Goal: Answer question/provide support

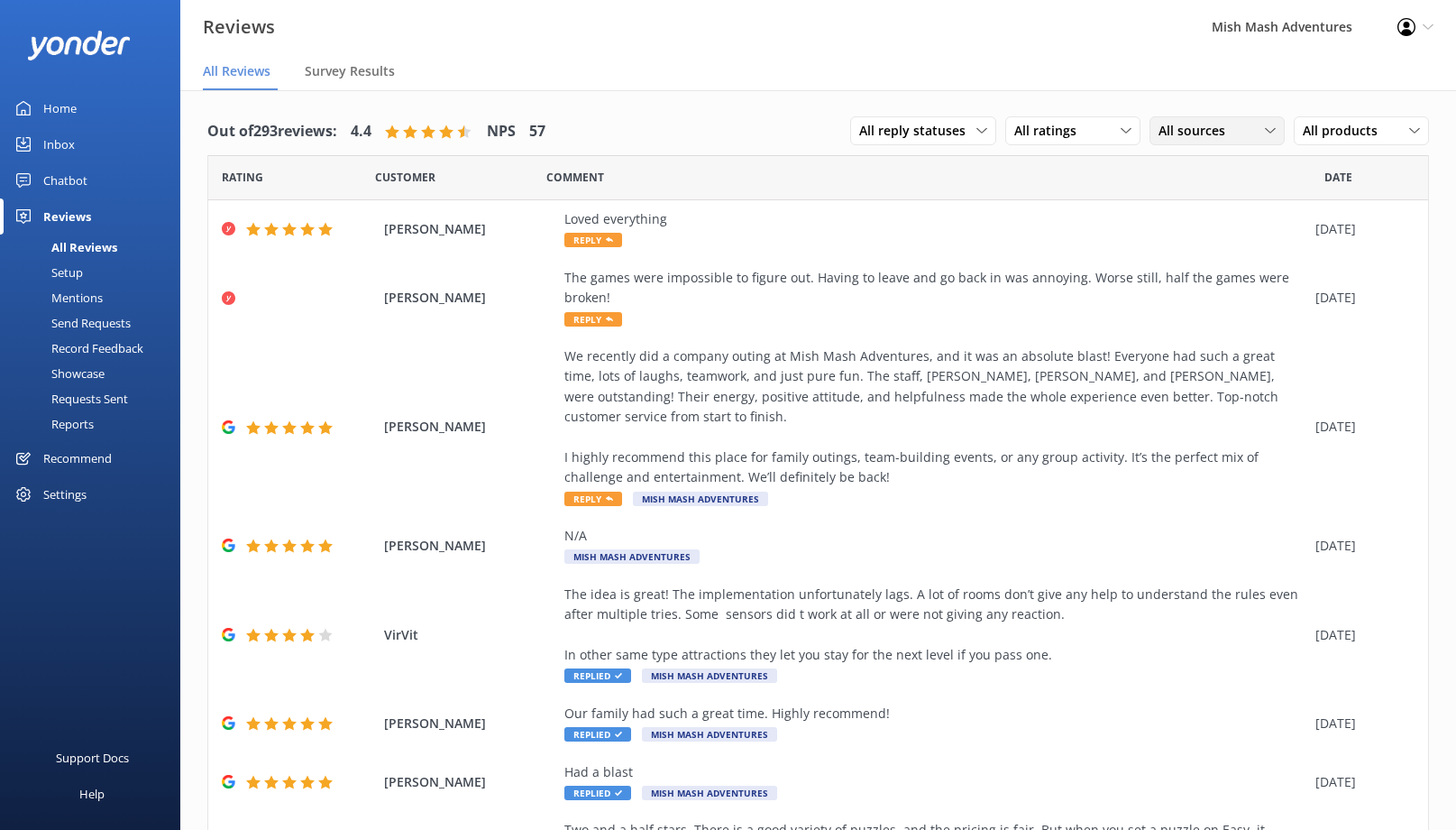
click at [1253, 129] on div "All sources" at bounding box center [1216, 131] width 126 height 20
click at [1216, 319] on div "Google reviews" at bounding box center [1229, 313] width 105 height 18
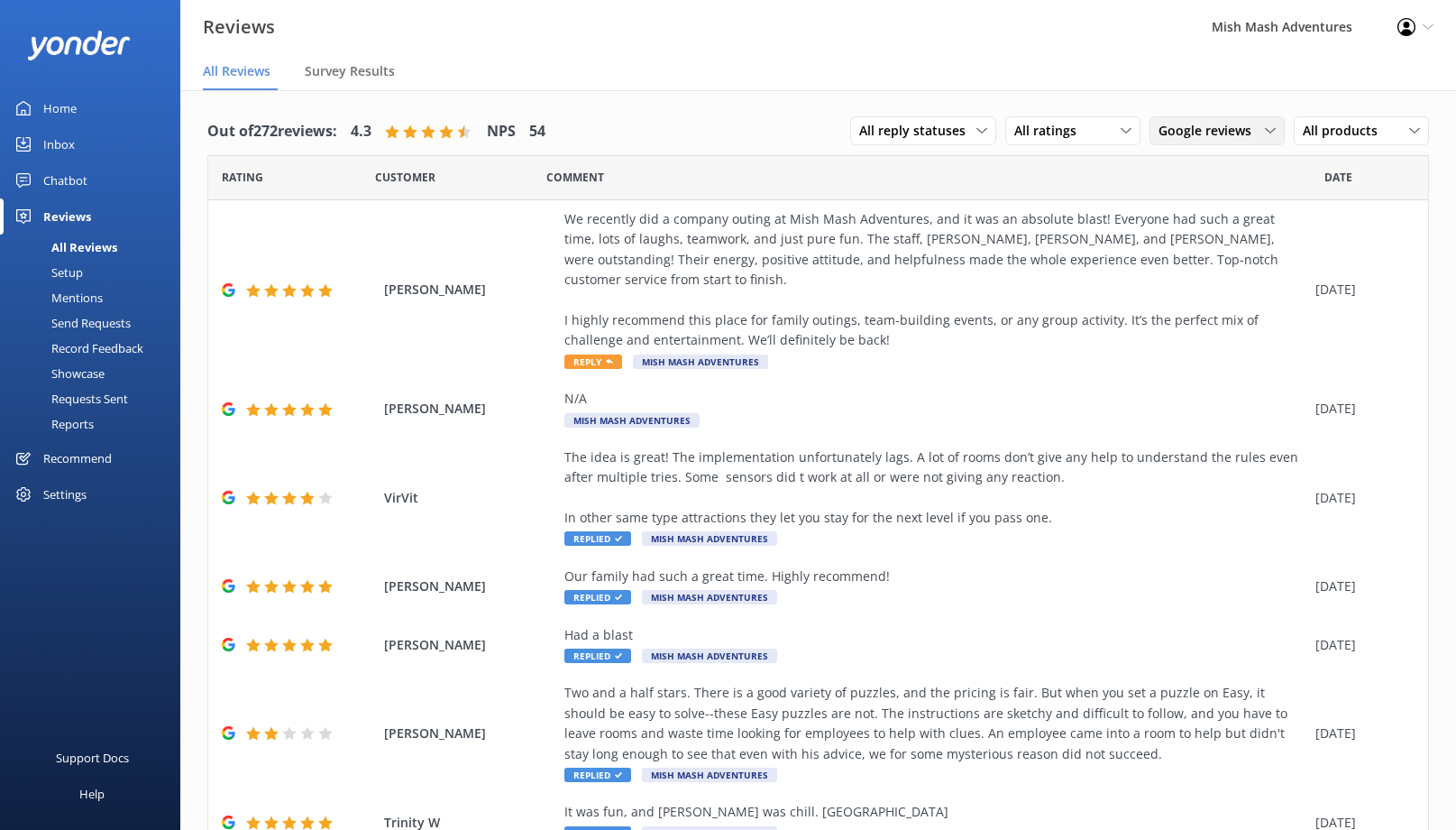
click at [1229, 135] on span "Google reviews" at bounding box center [1210, 131] width 103 height 20
click at [1229, 202] on div "Yonder survey" at bounding box center [1227, 204] width 101 height 18
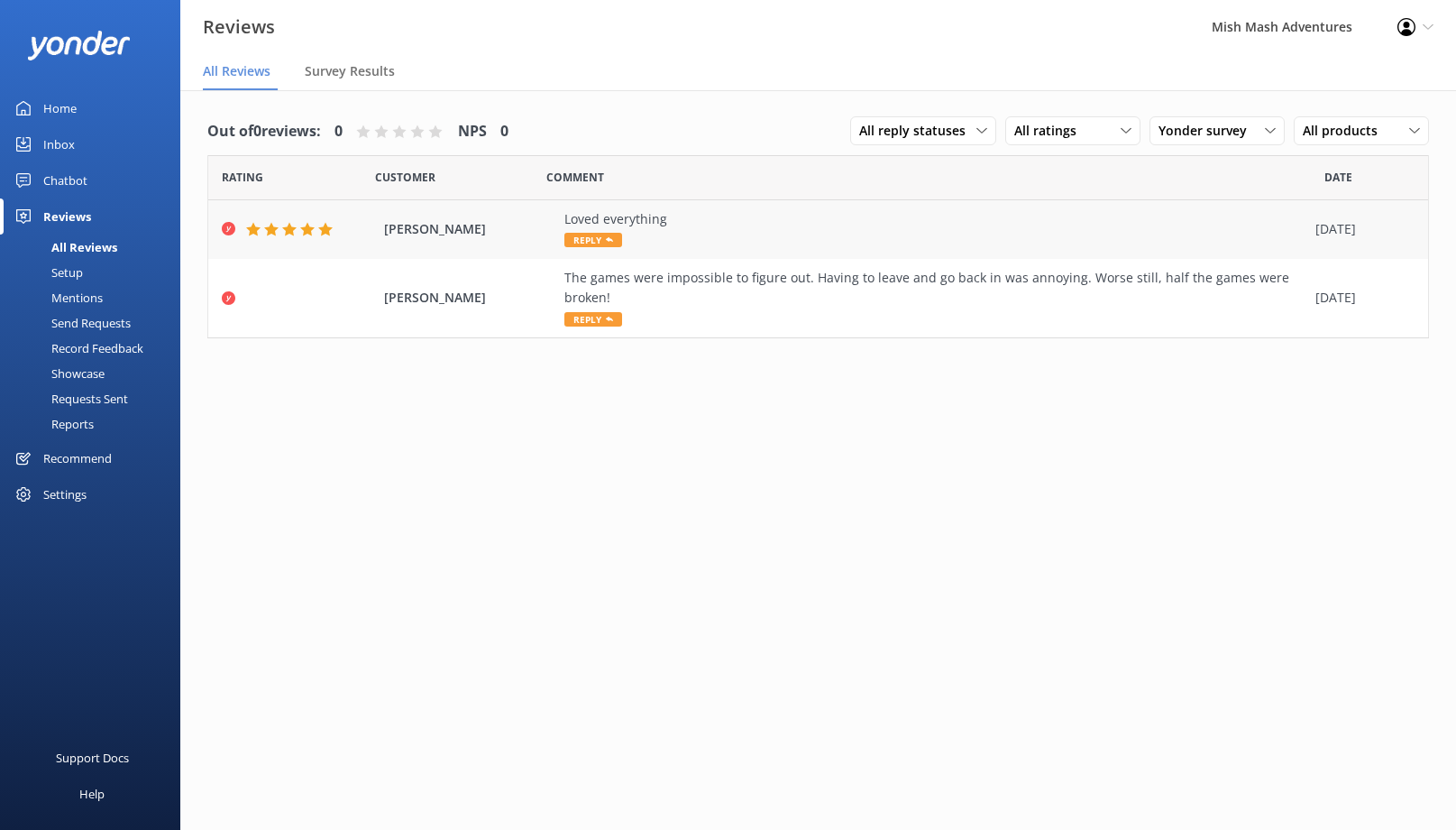
click at [606, 241] on icon at bounding box center [610, 240] width 7 height 7
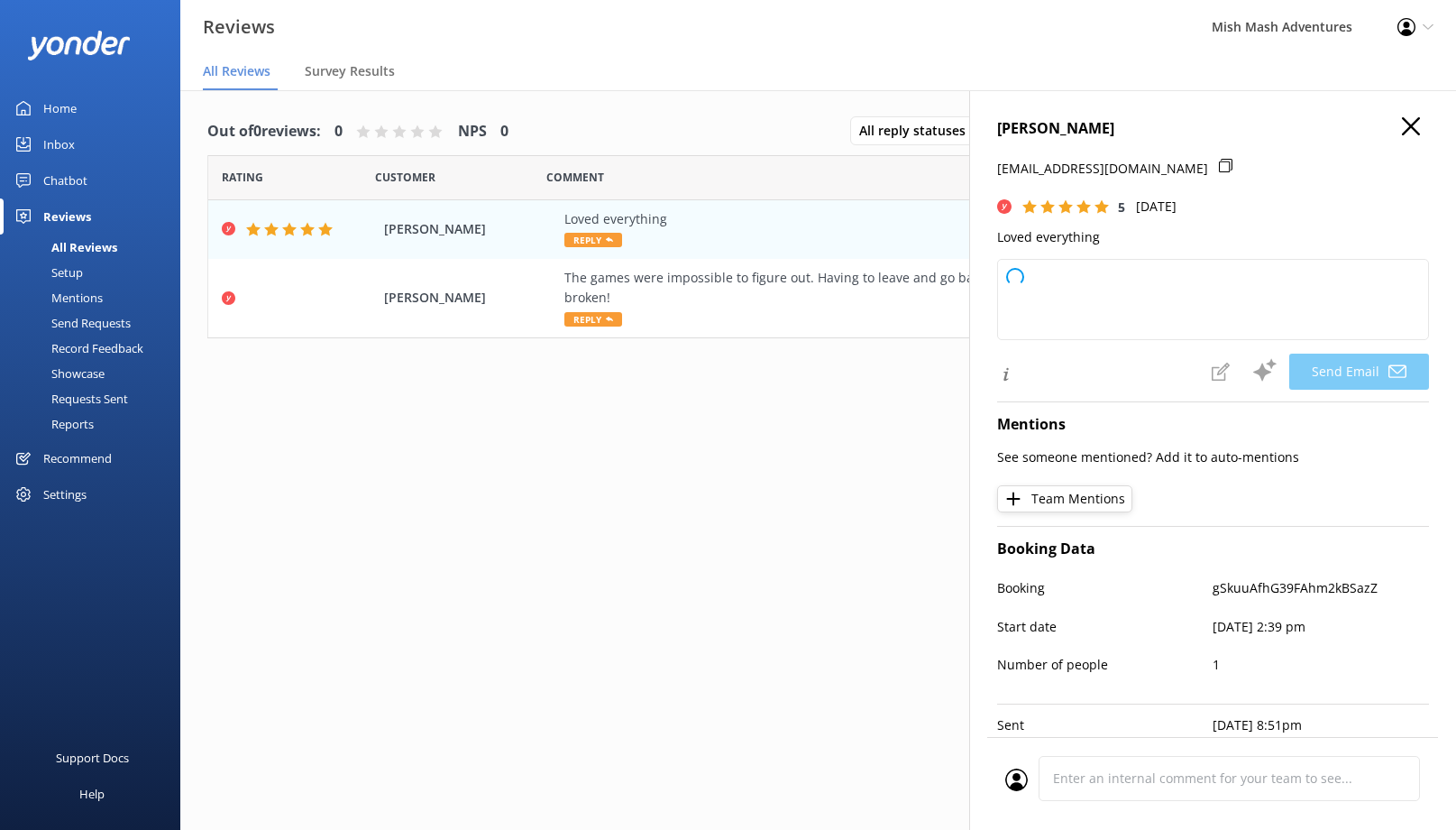
type textarea "Thank you so much, [PERSON_NAME]! We're thrilled to hear you loved everything. …"
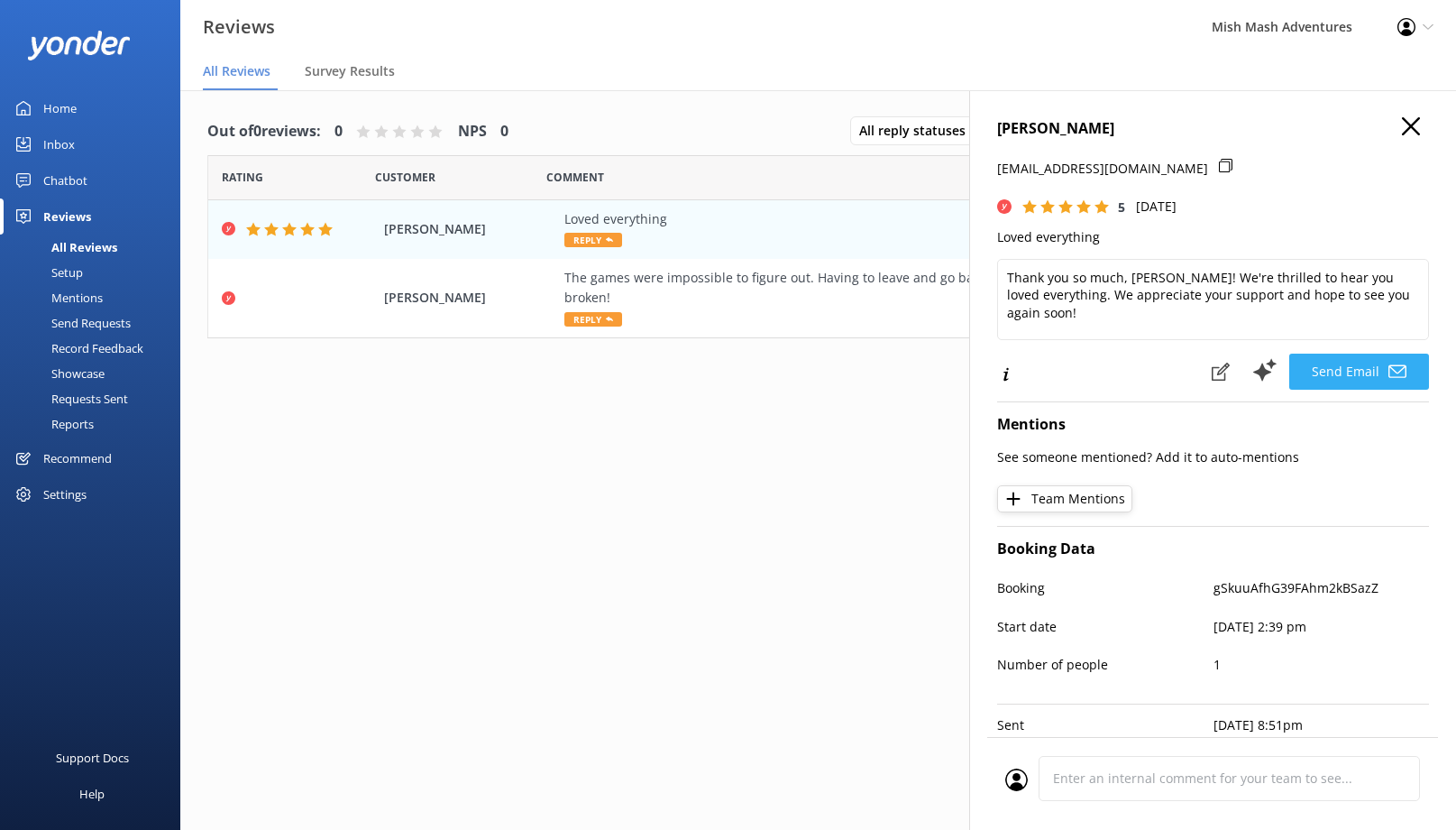
click at [1343, 371] on button "Send Email" at bounding box center [1359, 371] width 140 height 36
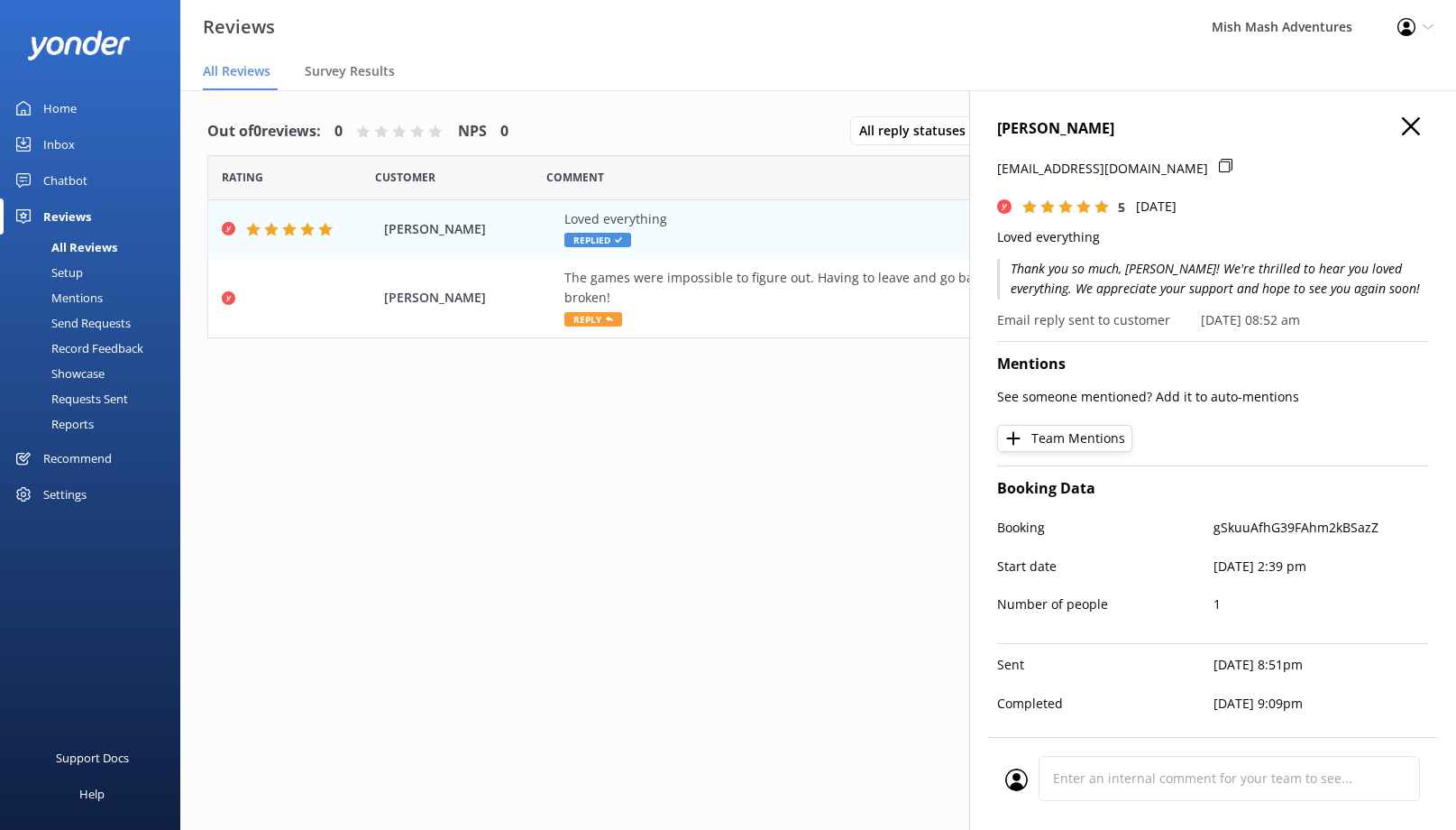
click at [1403, 126] on icon "button" at bounding box center [1410, 126] width 18 height 18
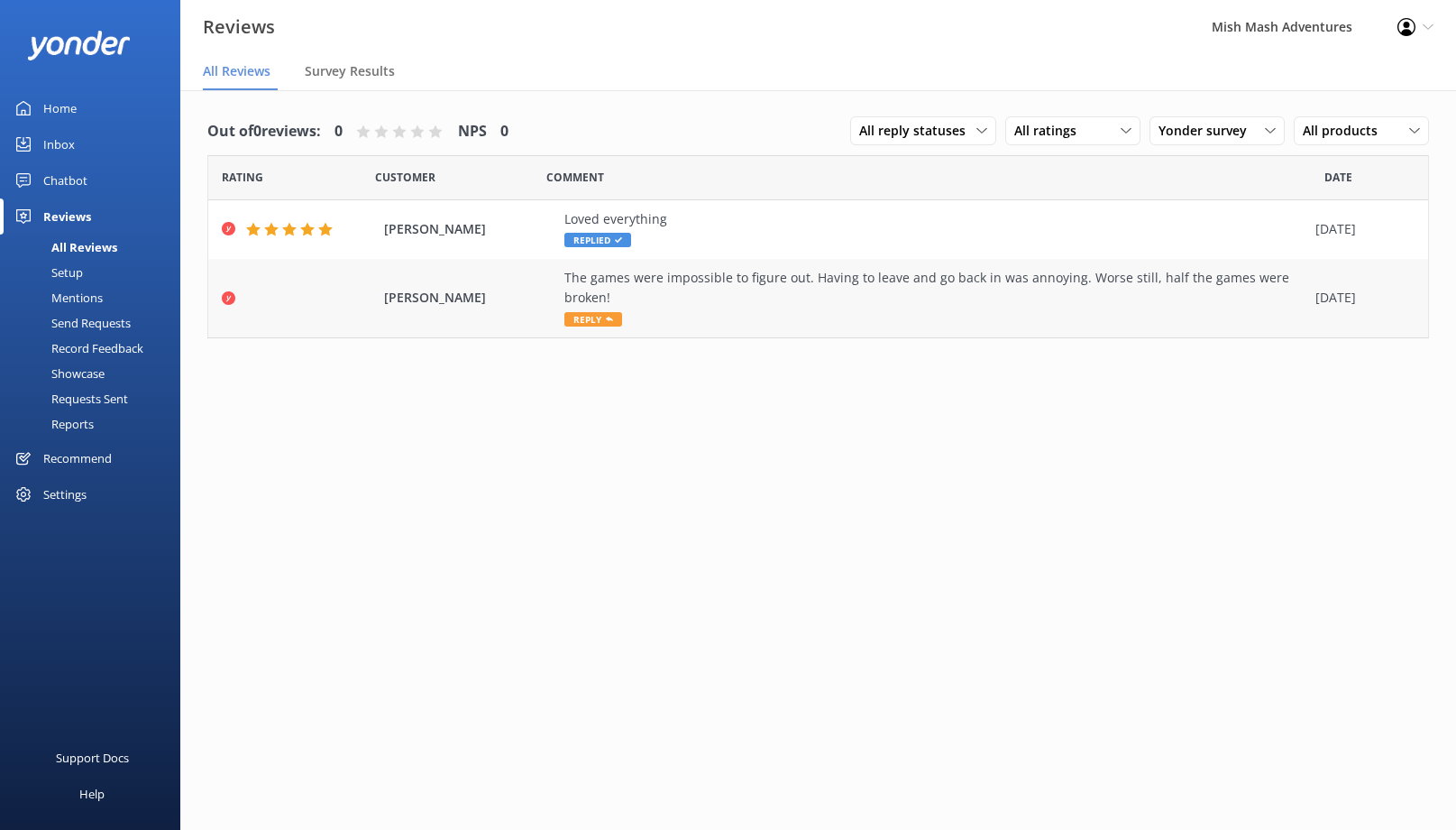
click at [597, 320] on span "Reply" at bounding box center [594, 319] width 58 height 14
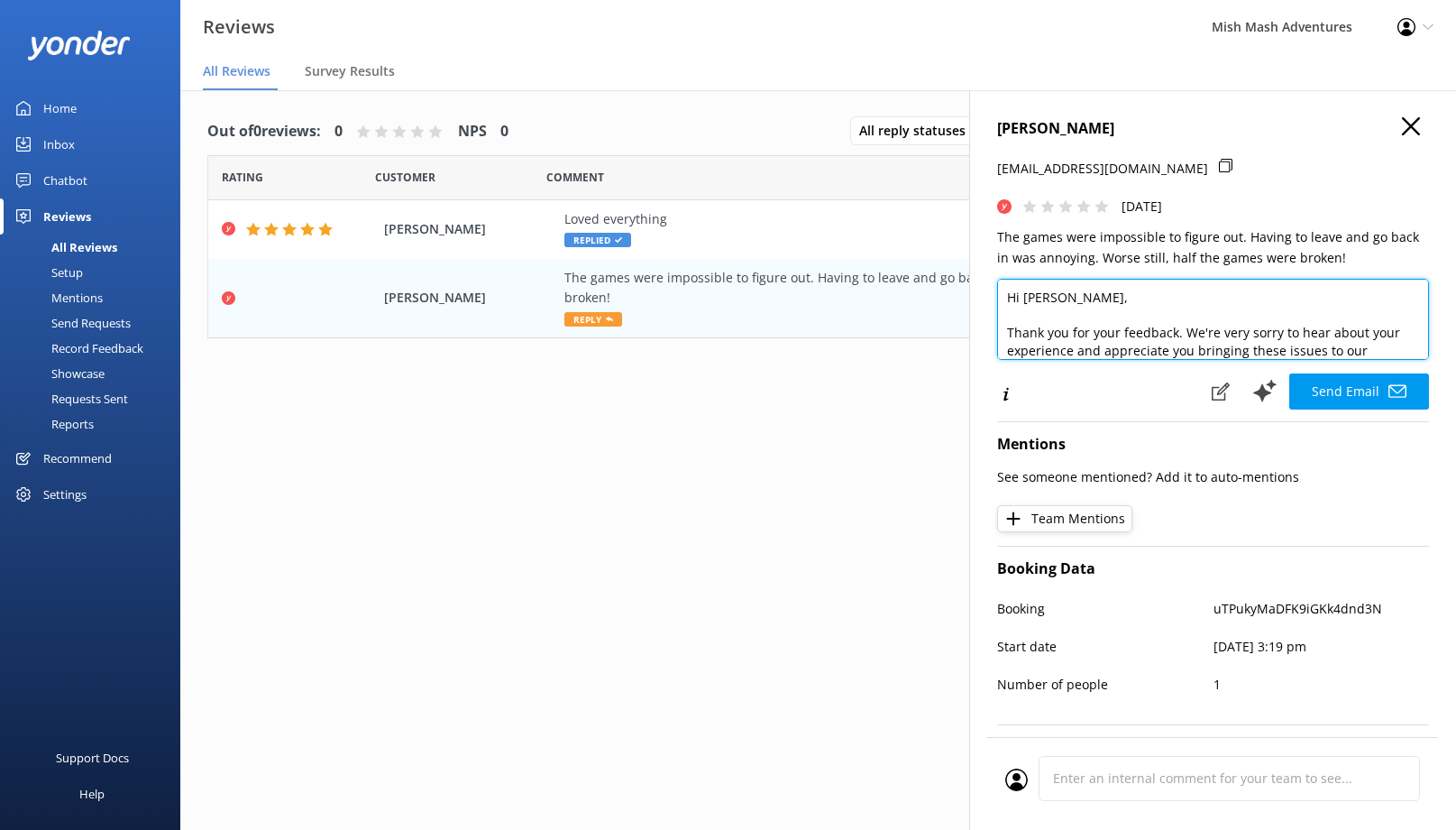
drag, startPoint x: 1257, startPoint y: 345, endPoint x: 1117, endPoint y: 266, distance: 160.8
click at [1117, 266] on div "[PERSON_NAME] [EMAIL_ADDRESS][DOMAIN_NAME] [DATE] The games were impossible to …" at bounding box center [1213, 505] width 487 height 830
click at [1161, 303] on textarea "Hi [PERSON_NAME], Thank you for your feedback. We're very sorry to hear about y…" at bounding box center [1213, 319] width 432 height 81
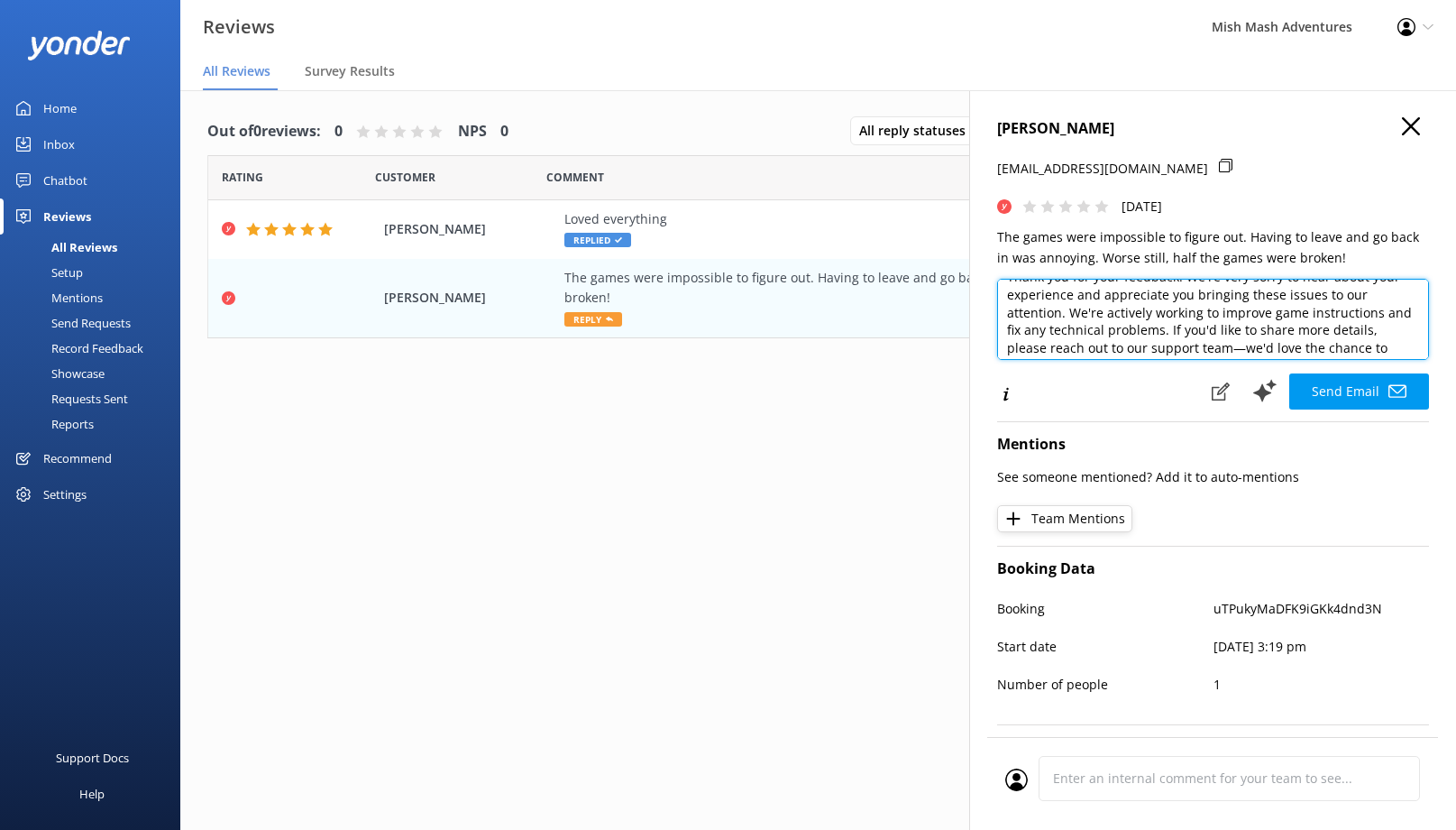
scroll to position [97, 0]
drag, startPoint x: 1078, startPoint y: 350, endPoint x: 1140, endPoint y: 412, distance: 87.7
click at [1140, 412] on div "[PERSON_NAME] [EMAIL_ADDRESS][DOMAIN_NAME] [DATE] The games were impossible to …" at bounding box center [1213, 505] width 487 height 830
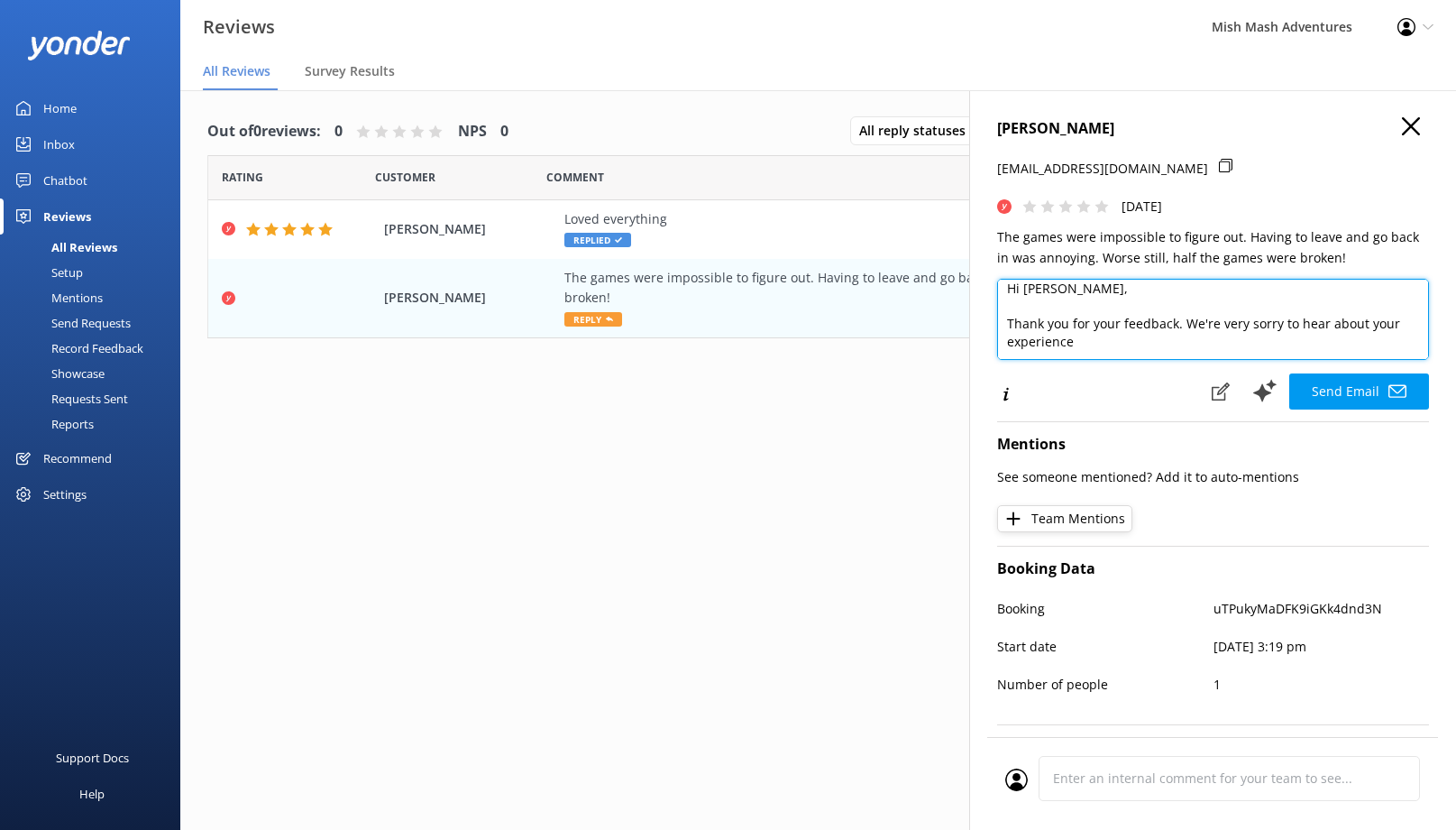
click at [1257, 341] on textarea "Hi [PERSON_NAME], Thank you for your feedback. We're very sorry to hear about y…" at bounding box center [1213, 319] width 432 height 81
type textarea "Hi [PERSON_NAME], Thank you for your feedback. We're very sorry to hear about y…"
click at [61, 103] on div "Home" at bounding box center [60, 108] width 34 height 36
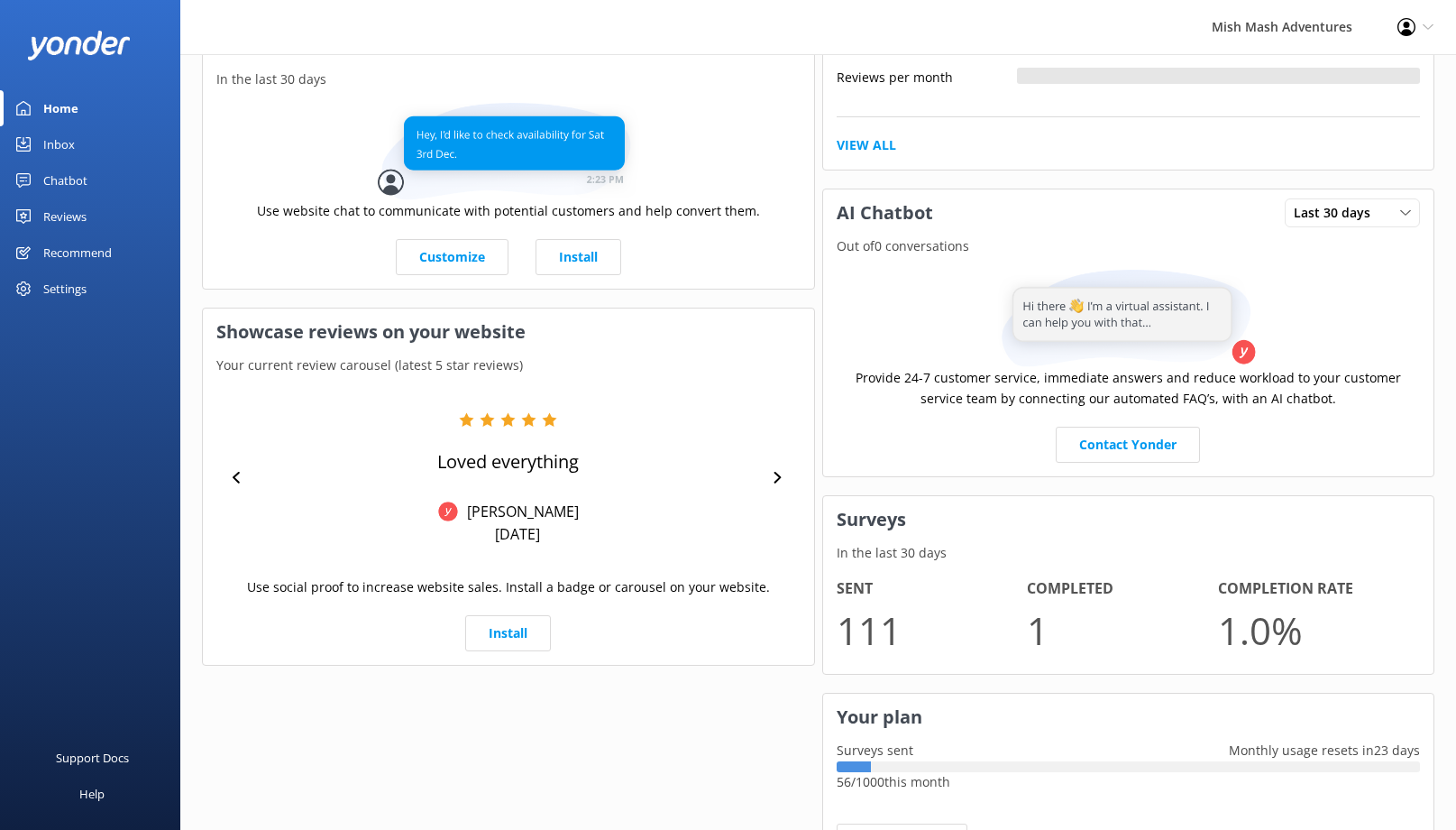
scroll to position [477, 0]
click at [776, 472] on icon at bounding box center [778, 476] width 7 height 12
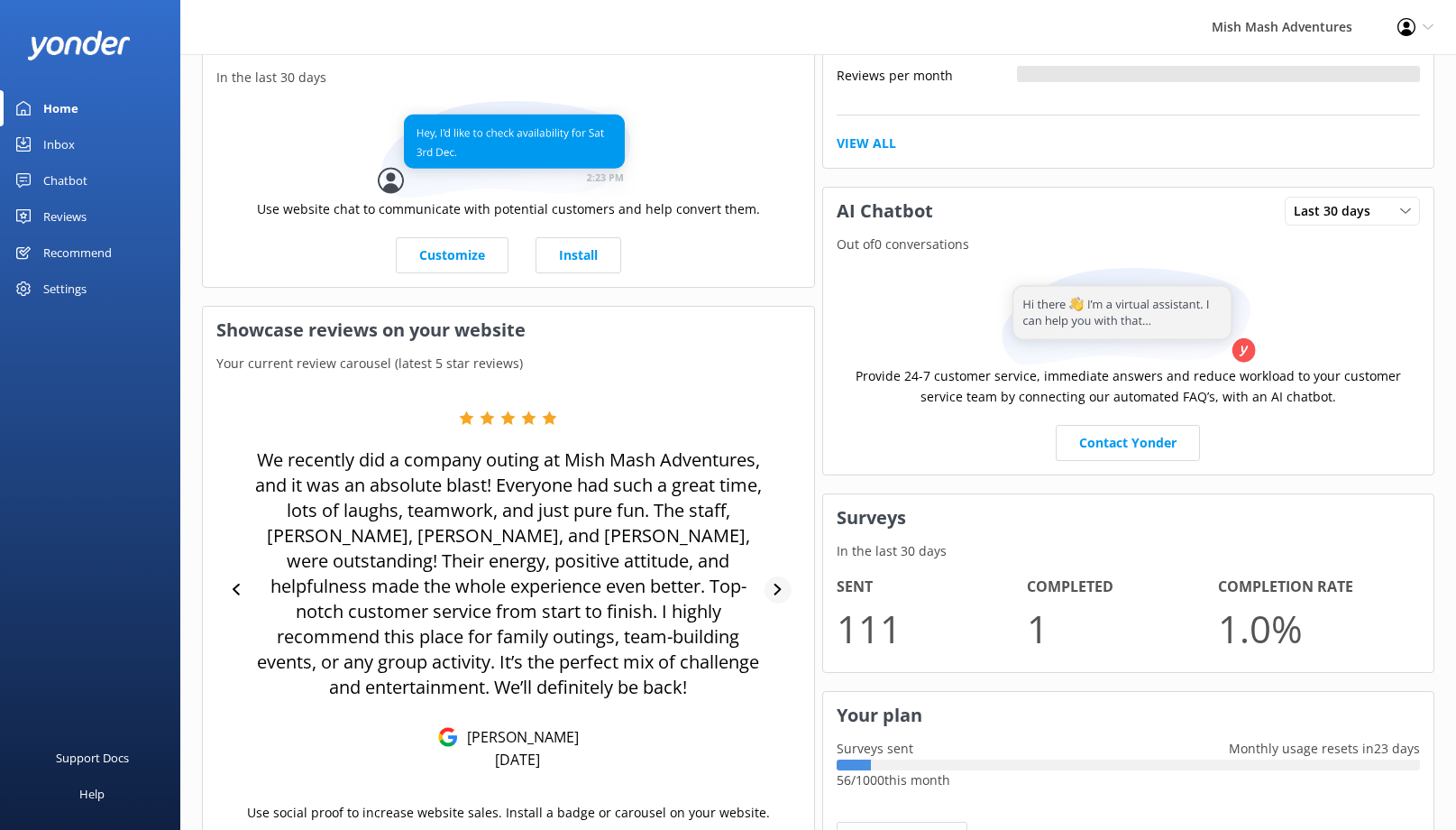
click at [782, 584] on icon at bounding box center [777, 589] width 12 height 12
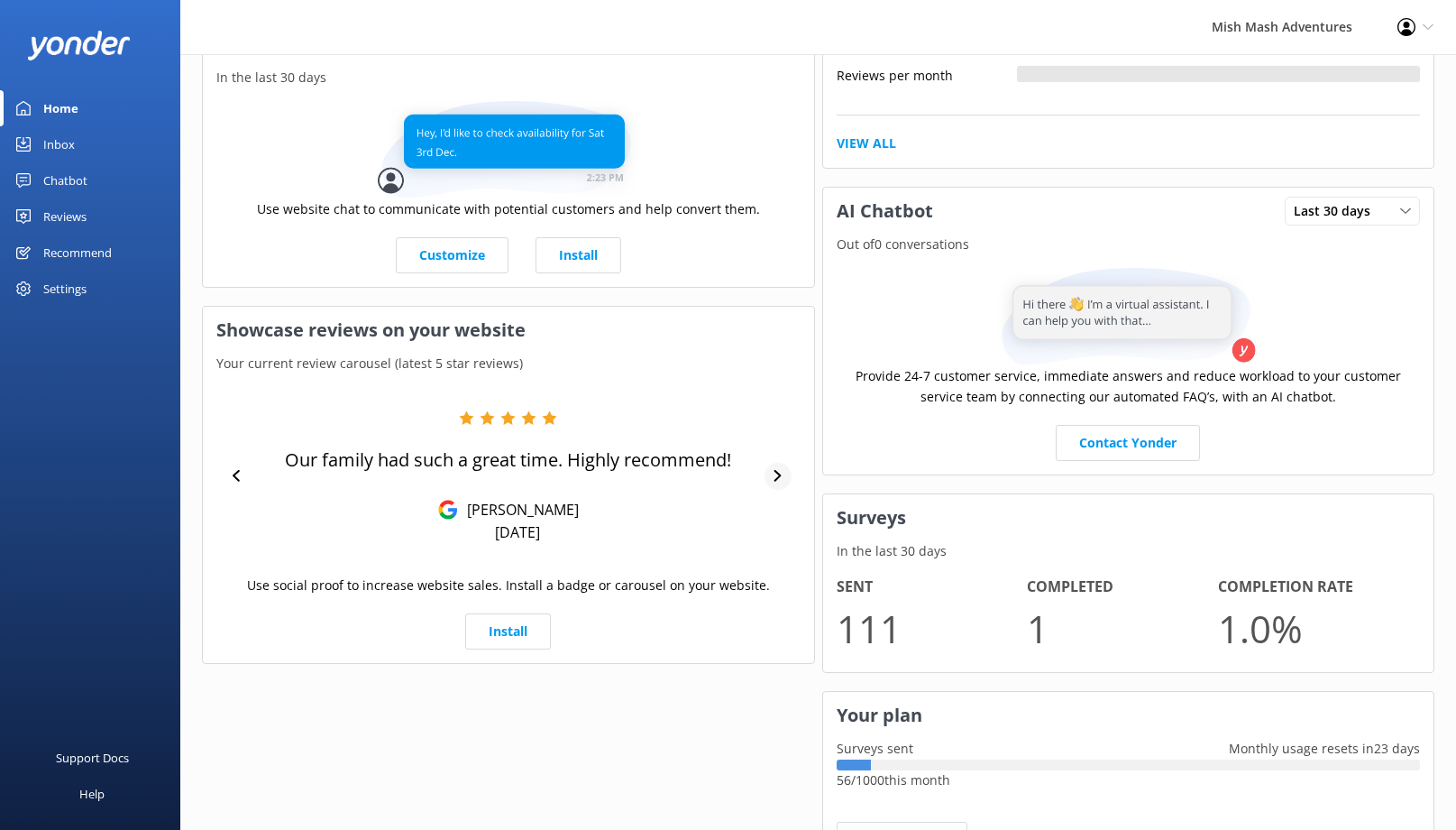
click at [782, 578] on div "Use social proof to increase website sales. Install a badge or carousel on your…" at bounding box center [508, 594] width 584 height 38
click at [776, 478] on icon at bounding box center [778, 476] width 7 height 12
click at [776, 480] on icon at bounding box center [778, 476] width 7 height 12
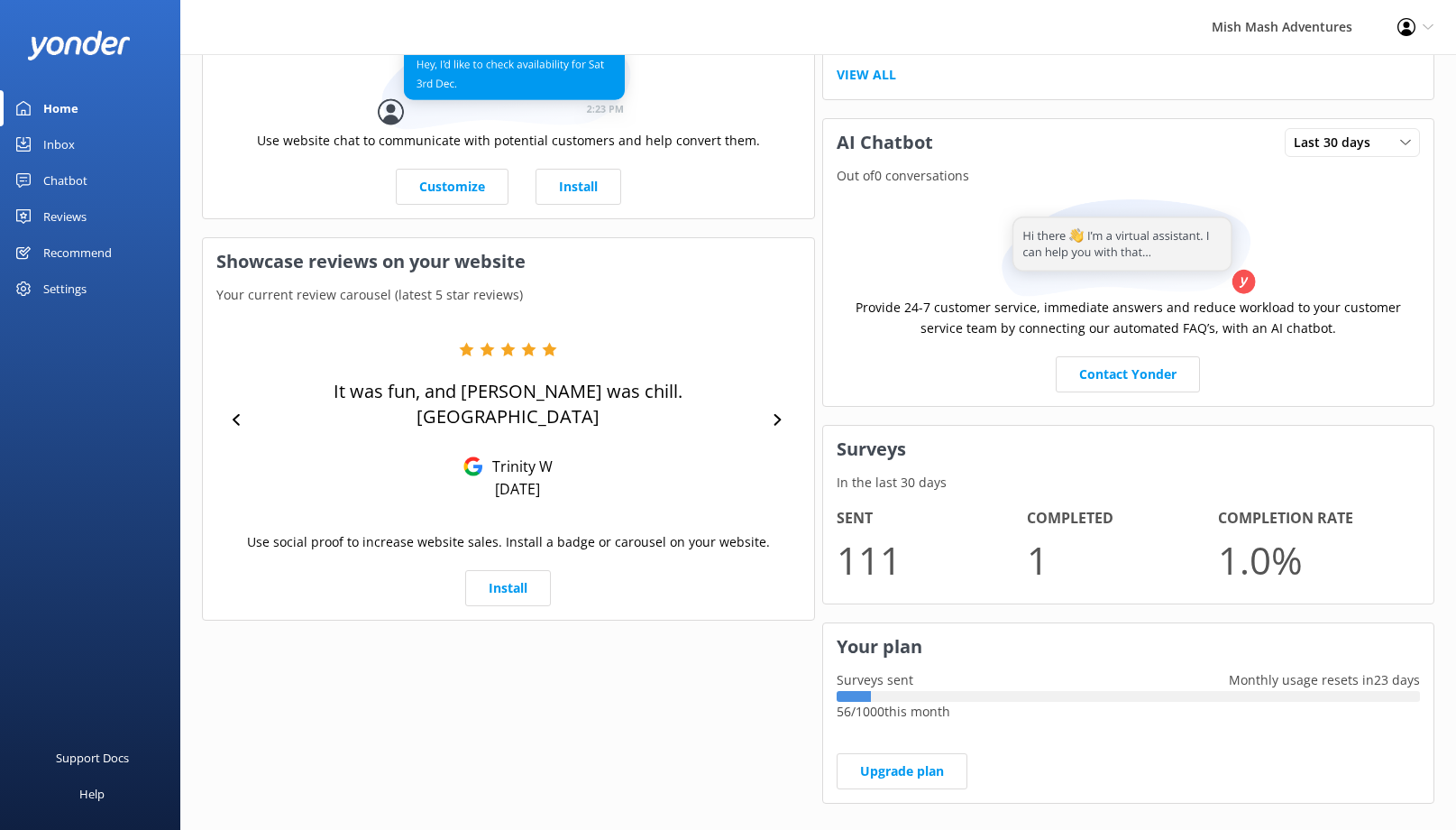
scroll to position [513, 0]
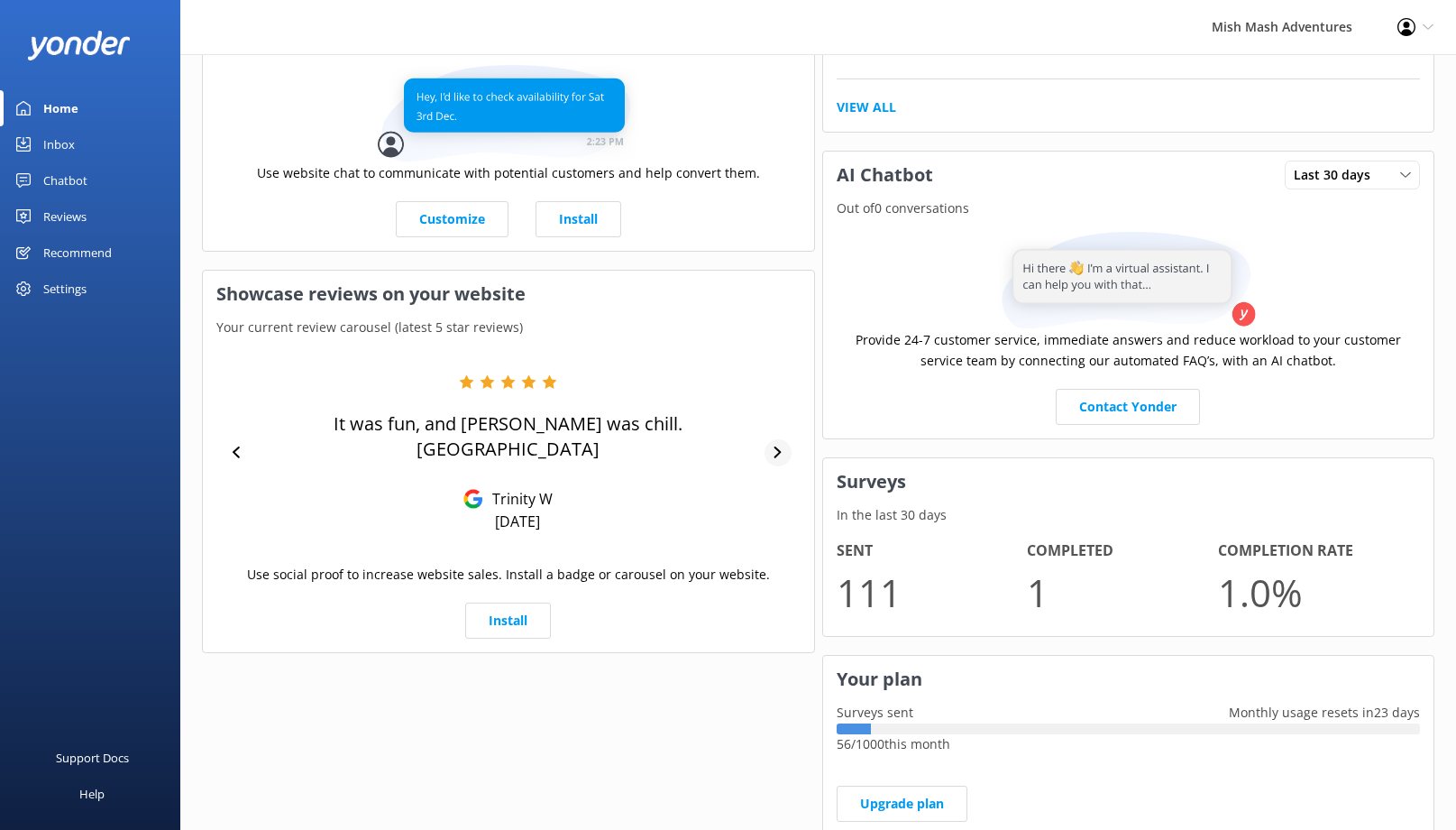
click at [774, 447] on icon at bounding box center [777, 452] width 12 height 12
click at [776, 452] on icon at bounding box center [777, 452] width 12 height 12
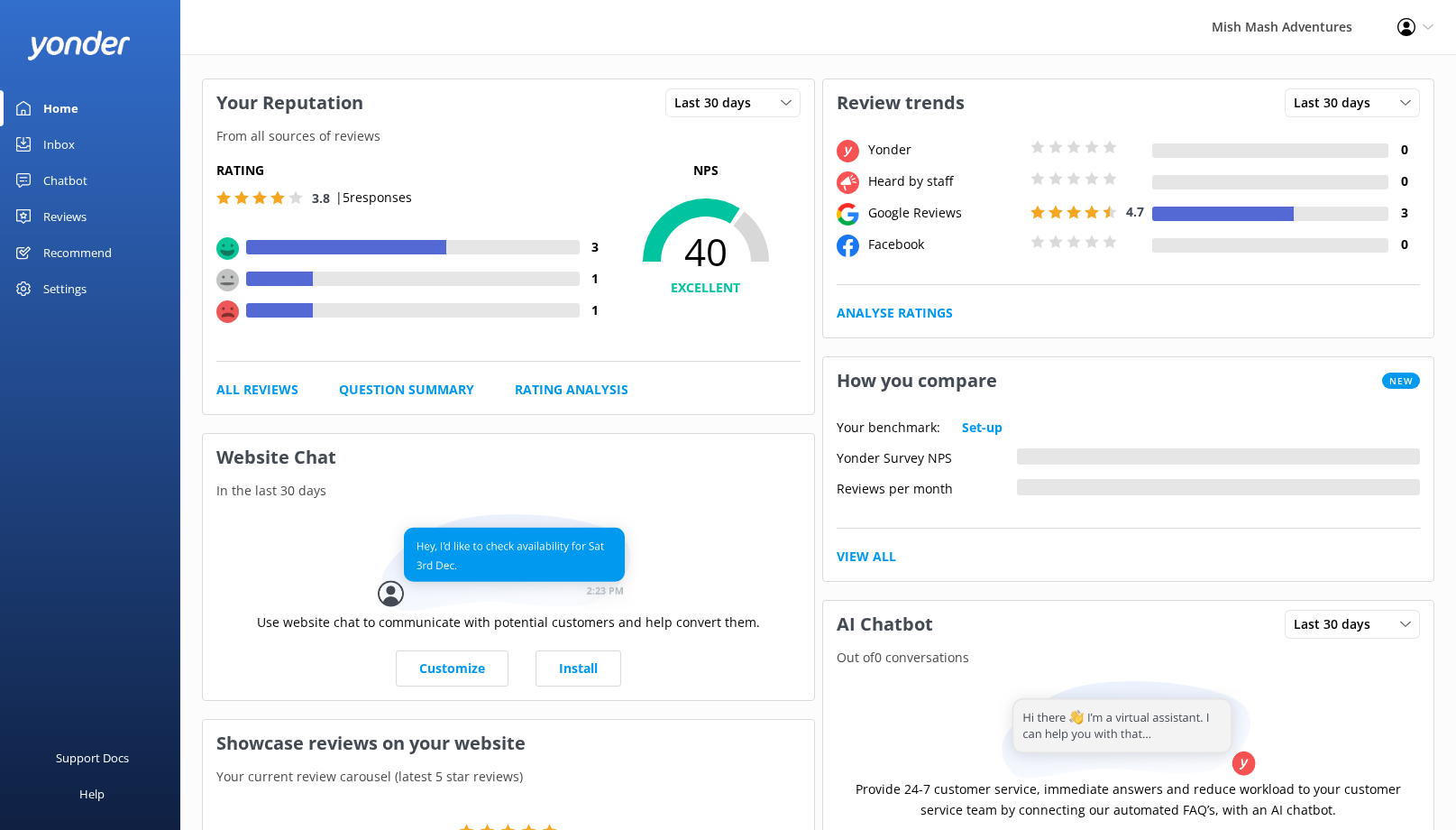
scroll to position [0, 0]
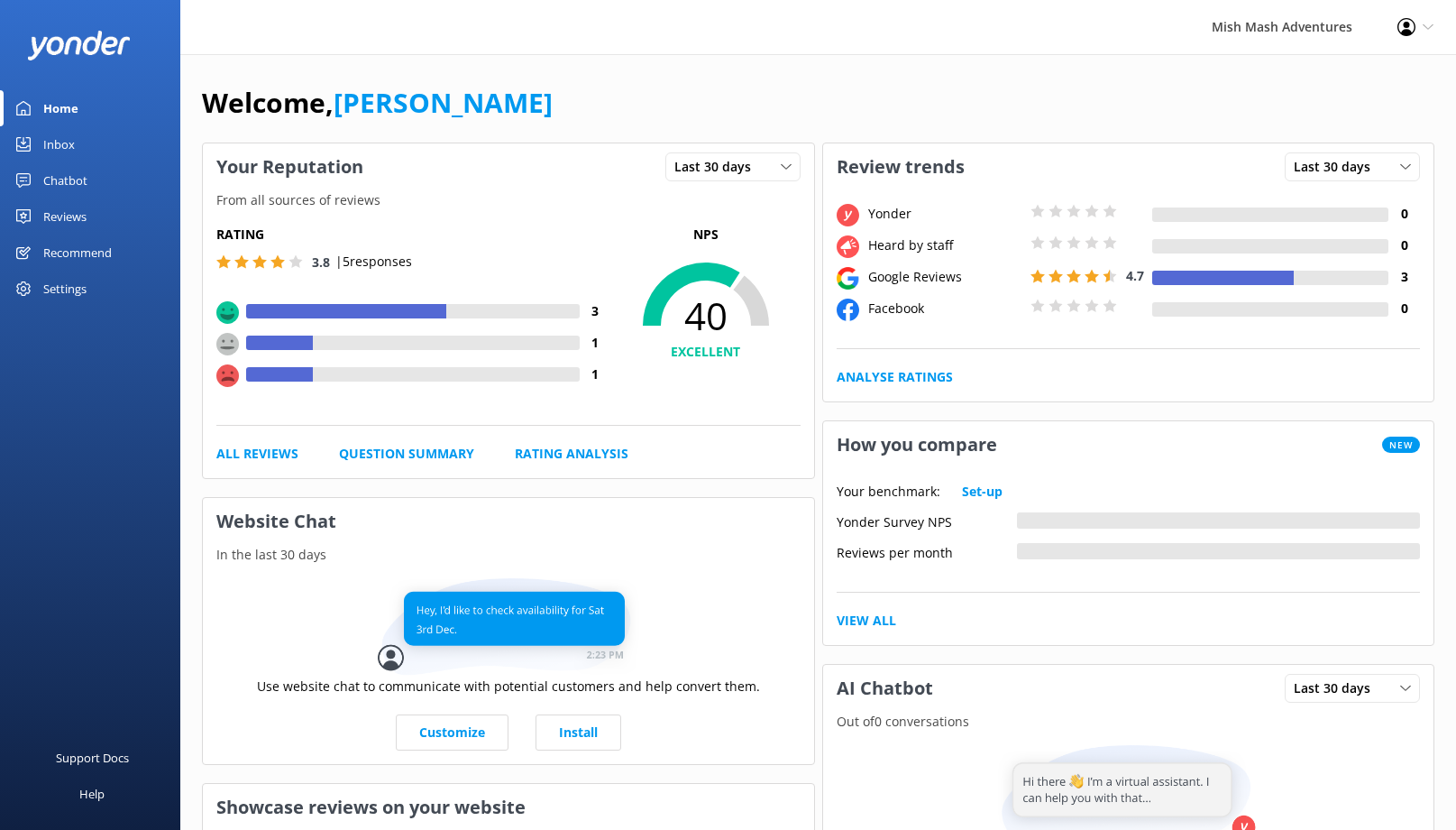
click at [66, 143] on div "Inbox" at bounding box center [59, 144] width 32 height 36
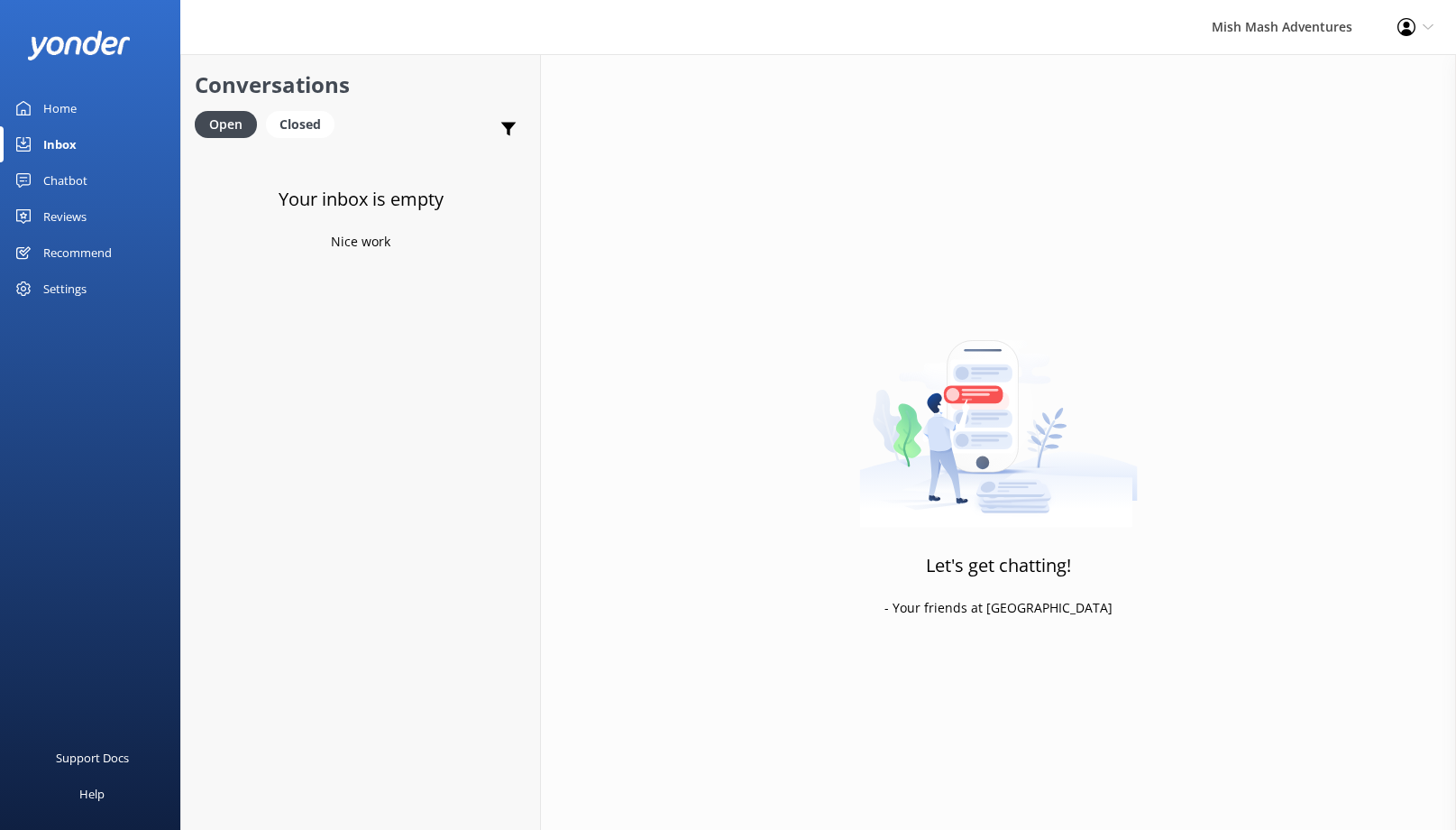
click at [63, 118] on div "Home" at bounding box center [60, 108] width 34 height 36
